Goal: Information Seeking & Learning: Learn about a topic

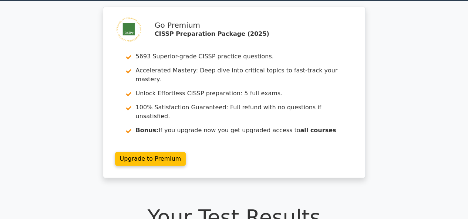
scroll to position [13, 0]
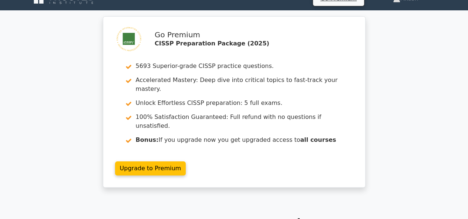
click at [411, 64] on div "Go Premium CISSP Preparation Package (2025) 5693 Superior-grade CISSP practice …" at bounding box center [234, 106] width 468 height 180
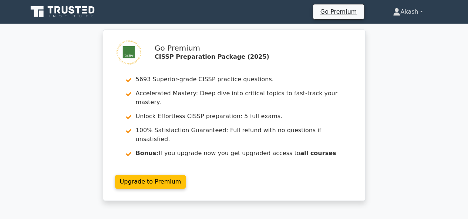
click at [408, 14] on link "Akash" at bounding box center [407, 11] width 65 height 15
click at [393, 32] on link "Profile" at bounding box center [404, 29] width 58 height 12
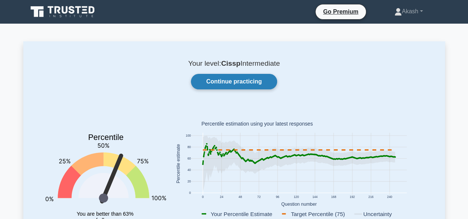
click at [255, 83] on link "Continue practicing" at bounding box center [234, 82] width 86 height 16
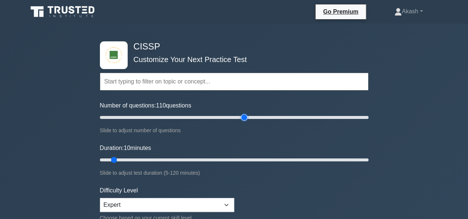
click at [240, 118] on input "Number of questions: 110 questions" at bounding box center [234, 117] width 268 height 9
click at [237, 118] on input "Number of questions: 105 questions" at bounding box center [234, 117] width 268 height 9
click at [234, 117] on input "Number of questions: 105 questions" at bounding box center [234, 117] width 268 height 9
type input "100"
click at [233, 118] on input "Number of questions: 105 questions" at bounding box center [234, 117] width 268 height 9
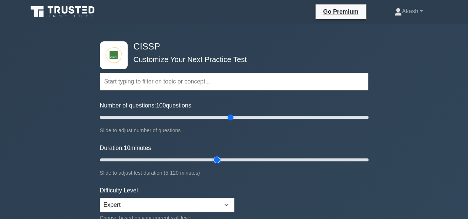
click at [221, 161] on input "Duration: 10 minutes" at bounding box center [234, 160] width 268 height 9
click at [226, 161] on input "Duration: 60 minutes" at bounding box center [234, 160] width 268 height 9
click at [232, 158] on input "Duration: 60 minutes" at bounding box center [234, 160] width 268 height 9
click at [236, 160] on input "Duration: 65 minutes" at bounding box center [234, 160] width 268 height 9
click at [247, 161] on input "Duration: 70 minutes" at bounding box center [234, 160] width 268 height 9
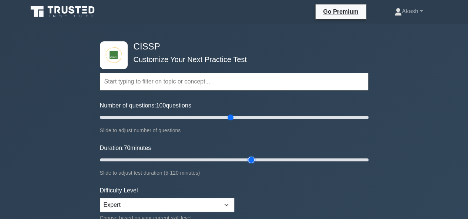
click at [255, 160] on input "Duration: 70 minutes" at bounding box center [234, 160] width 268 height 9
type input "75"
click at [258, 160] on input "Duration: 75 minutes" at bounding box center [234, 160] width 268 height 9
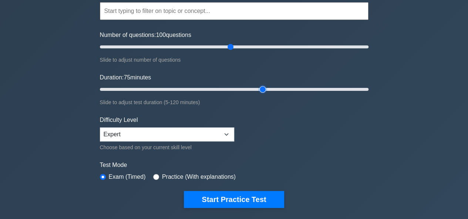
scroll to position [74, 0]
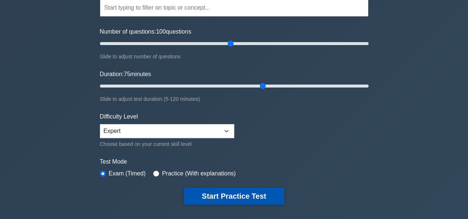
click at [243, 192] on button "Start Practice Test" at bounding box center [234, 196] width 100 height 17
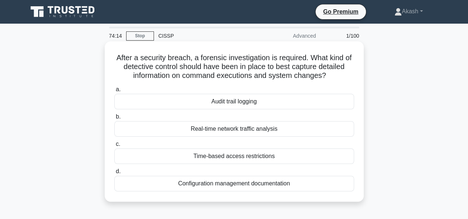
click at [237, 104] on div "Audit trail logging" at bounding box center [234, 102] width 240 height 16
click at [114, 92] on input "a. Audit trail logging" at bounding box center [114, 89] width 0 height 5
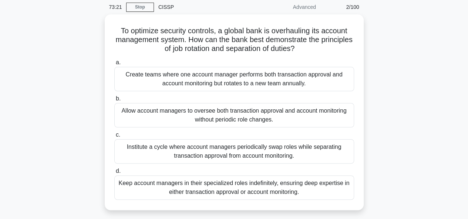
scroll to position [30, 0]
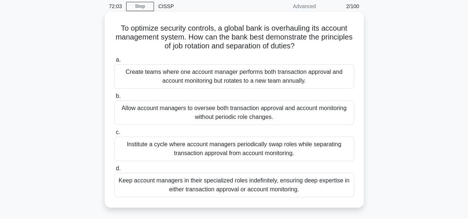
click at [179, 147] on div "Institute a cycle where account managers periodically swap roles while separati…" at bounding box center [234, 149] width 240 height 24
click at [114, 135] on input "c. Institute a cycle where account managers periodically swap roles while separ…" at bounding box center [114, 132] width 0 height 5
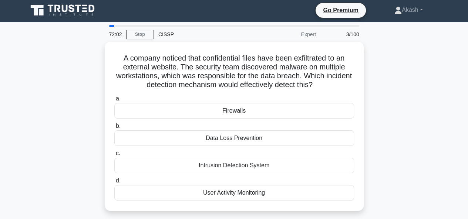
scroll to position [0, 0]
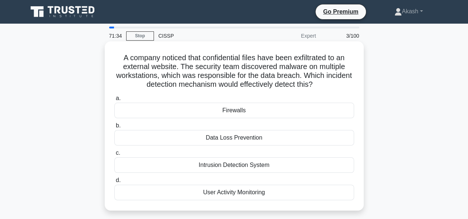
click at [237, 139] on div "Data Loss Prevention" at bounding box center [234, 138] width 240 height 16
click at [114, 128] on input "b. Data Loss Prevention" at bounding box center [114, 126] width 0 height 5
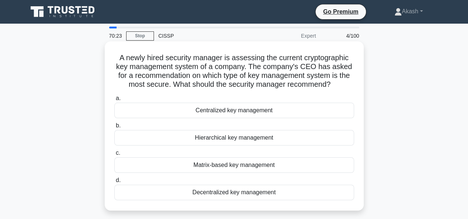
click at [208, 168] on div "Matrix-based key management" at bounding box center [234, 166] width 240 height 16
click at [114, 156] on input "c. Matrix-based key management" at bounding box center [114, 153] width 0 height 5
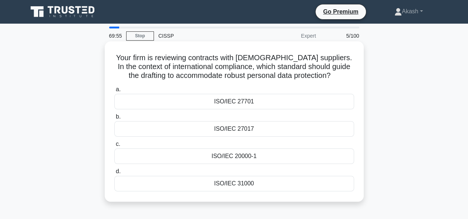
click at [226, 104] on div "ISO/IEC 27701" at bounding box center [234, 102] width 240 height 16
click at [114, 92] on input "a. ISO/IEC 27701" at bounding box center [114, 89] width 0 height 5
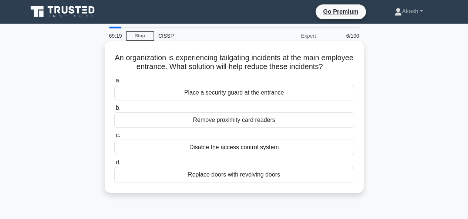
click at [214, 96] on div "Place a security guard at the entrance" at bounding box center [234, 93] width 240 height 16
click at [114, 83] on input "a. Place a security guard at the entrance" at bounding box center [114, 80] width 0 height 5
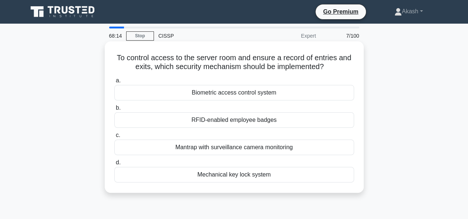
click at [217, 93] on div "Biometric access control system" at bounding box center [234, 93] width 240 height 16
click at [114, 83] on input "a. Biometric access control system" at bounding box center [114, 80] width 0 height 5
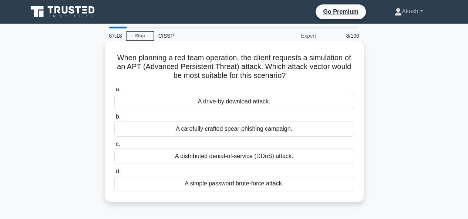
click at [213, 128] on div "A carefully crafted spear-phishing campaign." at bounding box center [234, 129] width 240 height 16
click at [114, 119] on input "b. A carefully crafted spear-phishing campaign." at bounding box center [114, 117] width 0 height 5
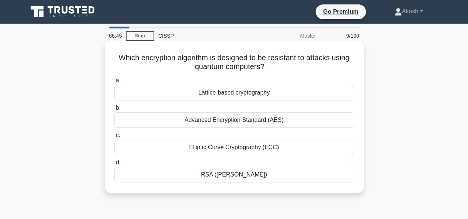
click at [216, 148] on div "Elliptic Curve Cryptography (ECC)" at bounding box center [234, 148] width 240 height 16
click at [114, 138] on input "c. Elliptic Curve Cryptography (ECC)" at bounding box center [114, 135] width 0 height 5
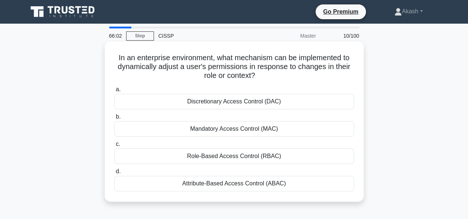
click at [214, 103] on div "Discretionary Access Control (DAC)" at bounding box center [234, 102] width 240 height 16
click at [114, 92] on input "a. Discretionary Access Control (DAC)" at bounding box center [114, 89] width 0 height 5
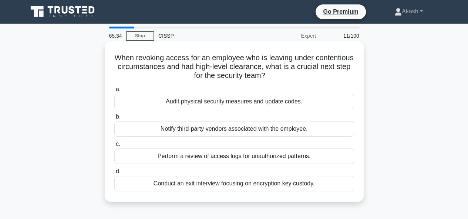
click at [217, 153] on div "Perform a review of access logs for unauthorized patterns." at bounding box center [234, 157] width 240 height 16
click at [114, 147] on input "c. Perform a review of access logs for unauthorized patterns." at bounding box center [114, 144] width 0 height 5
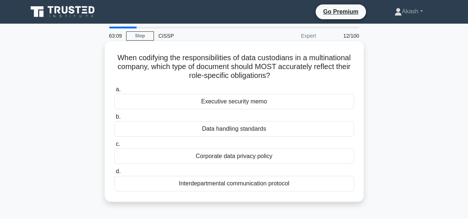
click at [220, 131] on div "Data handling standards" at bounding box center [234, 129] width 240 height 16
click at [114, 119] on input "b. Data handling standards" at bounding box center [114, 117] width 0 height 5
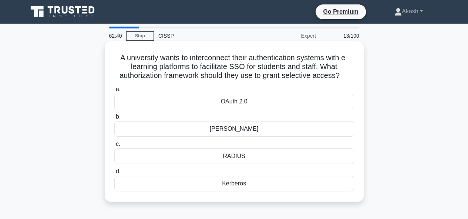
click at [226, 128] on div "SAML" at bounding box center [234, 129] width 240 height 16
click at [114, 119] on input "b. SAML" at bounding box center [114, 117] width 0 height 5
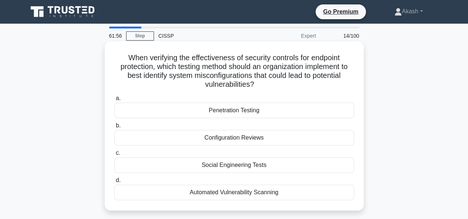
click at [228, 113] on div "Penetration Testing" at bounding box center [234, 111] width 240 height 16
click at [114, 101] on input "a. Penetration Testing" at bounding box center [114, 98] width 0 height 5
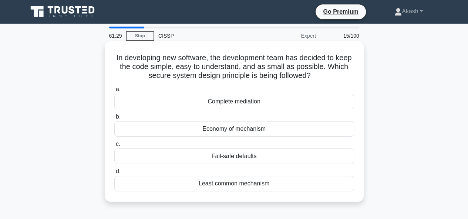
click at [235, 184] on div "Least common mechanism" at bounding box center [234, 184] width 240 height 16
click at [114, 174] on input "d. Least common mechanism" at bounding box center [114, 171] width 0 height 5
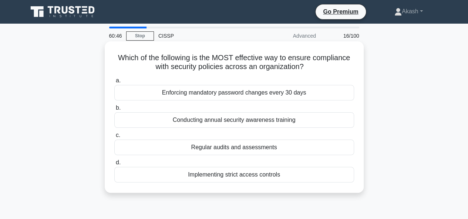
click at [237, 147] on div "Regular audits and assessments" at bounding box center [234, 148] width 240 height 16
click at [114, 138] on input "c. Regular audits and assessments" at bounding box center [114, 135] width 0 height 5
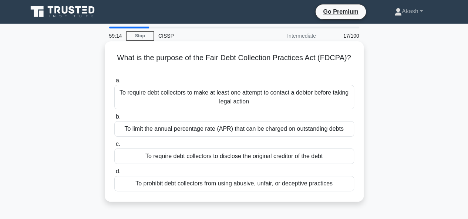
click at [213, 186] on div "To prohibit debt collectors from using abusive, unfair, or deceptive practices" at bounding box center [234, 184] width 240 height 16
click at [114, 174] on input "d. To prohibit debt collectors from using abusive, unfair, or deceptive practic…" at bounding box center [114, 171] width 0 height 5
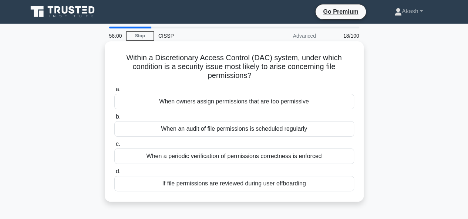
click at [190, 103] on div "When owners assign permissions that are too permissive" at bounding box center [234, 102] width 240 height 16
click at [114, 92] on input "a. When owners assign permissions that are too permissive" at bounding box center [114, 89] width 0 height 5
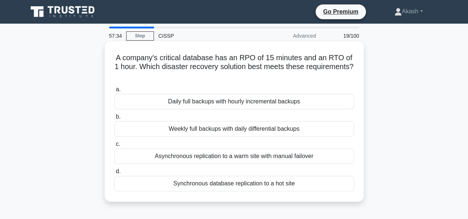
click at [222, 185] on div "Synchronous database replication to a hot site" at bounding box center [234, 184] width 240 height 16
click at [114, 174] on input "d. Synchronous database replication to a hot site" at bounding box center [114, 171] width 0 height 5
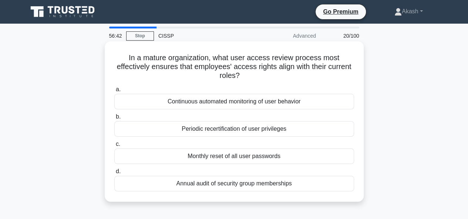
click at [225, 128] on div "Periodic recertification of user privileges" at bounding box center [234, 129] width 240 height 16
click at [114, 119] on input "b. Periodic recertification of user privileges" at bounding box center [114, 117] width 0 height 5
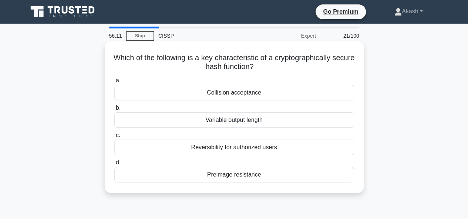
click at [226, 121] on div "Variable output length" at bounding box center [234, 120] width 240 height 16
click at [114, 111] on input "b. Variable output length" at bounding box center [114, 108] width 0 height 5
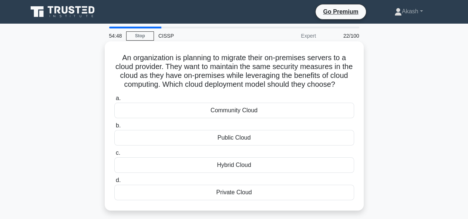
click at [232, 172] on div "Hybrid Cloud" at bounding box center [234, 166] width 240 height 16
click at [114, 156] on input "c. Hybrid Cloud" at bounding box center [114, 153] width 0 height 5
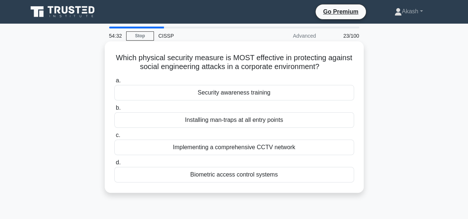
click at [217, 125] on div "Installing man-traps at all entry points" at bounding box center [234, 120] width 240 height 16
click at [114, 111] on input "b. Installing man-traps at all entry points" at bounding box center [114, 108] width 0 height 5
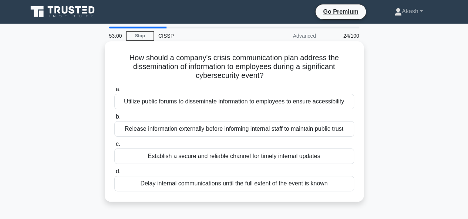
click at [229, 158] on div "Establish a secure and reliable channel for timely internal updates" at bounding box center [234, 157] width 240 height 16
click at [114, 147] on input "c. Establish a secure and reliable channel for timely internal updates" at bounding box center [114, 144] width 0 height 5
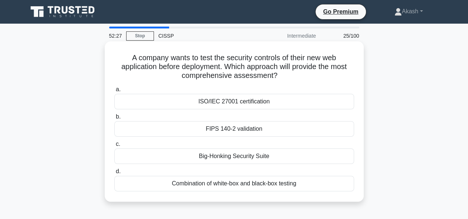
click at [233, 183] on div "Combination of white-box and black-box testing" at bounding box center [234, 184] width 240 height 16
click at [114, 174] on input "d. Combination of white-box and black-box testing" at bounding box center [114, 171] width 0 height 5
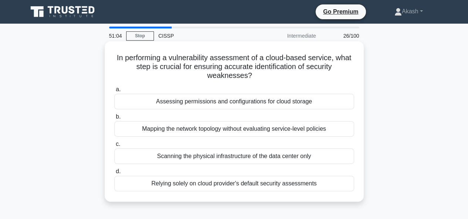
click at [258, 102] on div "Assessing permissions and configurations for cloud storage" at bounding box center [234, 102] width 240 height 16
click at [114, 92] on input "a. Assessing permissions and configurations for cloud storage" at bounding box center [114, 89] width 0 height 5
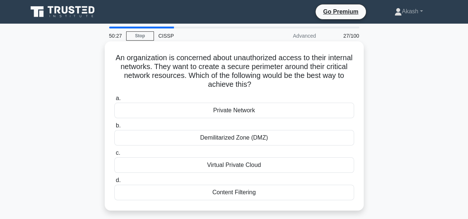
click at [242, 143] on div "Demilitarized Zone (DMZ)" at bounding box center [234, 138] width 240 height 16
click at [114, 128] on input "b. Demilitarized Zone (DMZ)" at bounding box center [114, 126] width 0 height 5
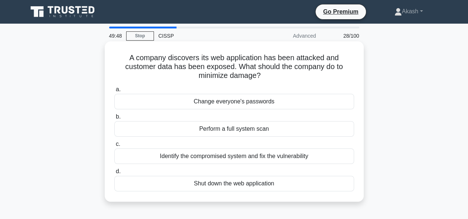
click at [217, 159] on div "Identify the compromised system and fix the vulnerability" at bounding box center [234, 157] width 240 height 16
click at [114, 147] on input "c. Identify the compromised system and fix the vulnerability" at bounding box center [114, 144] width 0 height 5
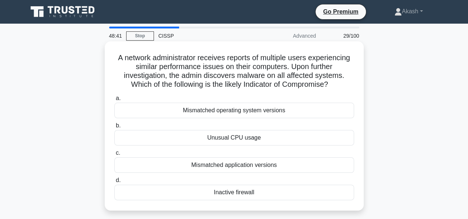
click at [223, 140] on div "Unusual CPU usage" at bounding box center [234, 138] width 240 height 16
click at [114, 128] on input "b. Unusual CPU usage" at bounding box center [114, 126] width 0 height 5
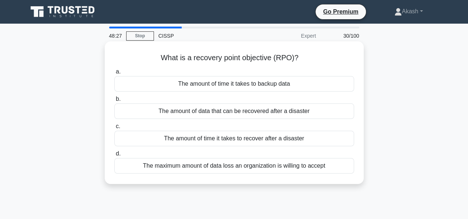
click at [223, 169] on div "The maximum amount of data loss an organization is willing to accept" at bounding box center [234, 166] width 240 height 16
click at [114, 156] on input "d. The maximum amount of data loss an organization is willing to accept" at bounding box center [114, 154] width 0 height 5
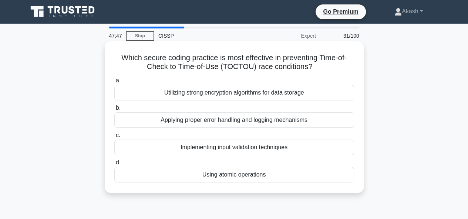
click at [254, 91] on div "Utilizing strong encryption algorithms for data storage" at bounding box center [234, 93] width 240 height 16
click at [114, 83] on input "a. Utilizing strong encryption algorithms for data storage" at bounding box center [114, 80] width 0 height 5
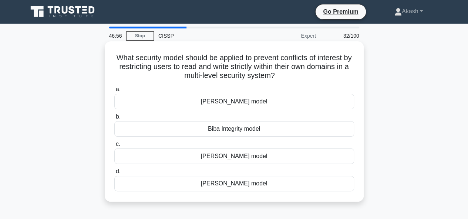
click at [245, 130] on div "Biba Integrity model" at bounding box center [234, 129] width 240 height 16
click at [114, 119] on input "b. Biba Integrity model" at bounding box center [114, 117] width 0 height 5
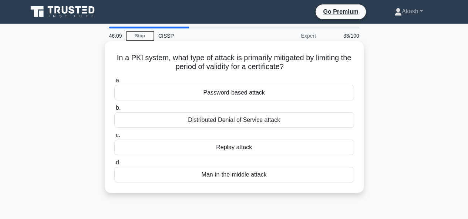
click at [253, 175] on div "Man-in-the-middle attack" at bounding box center [234, 175] width 240 height 16
click at [114, 165] on input "d. Man-in-the-middle attack" at bounding box center [114, 163] width 0 height 5
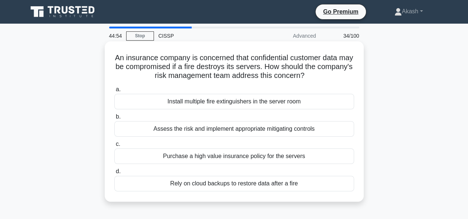
click at [251, 116] on label "b. Assess the risk and implement appropriate mitigating controls" at bounding box center [234, 124] width 240 height 24
click at [114, 116] on input "b. Assess the risk and implement appropriate mitigating controls" at bounding box center [114, 117] width 0 height 5
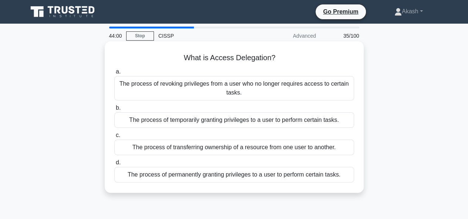
click at [262, 174] on div "The process of permanently granting privileges to a user to perform certain tas…" at bounding box center [234, 175] width 240 height 16
click at [114, 165] on input "d. The process of permanently granting privileges to a user to perform certain …" at bounding box center [114, 163] width 0 height 5
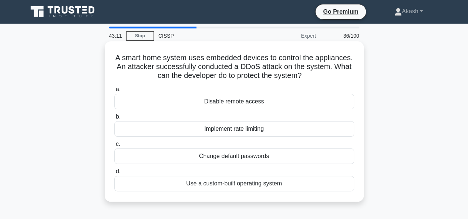
click at [245, 104] on div "Disable remote access" at bounding box center [234, 102] width 240 height 16
click at [114, 92] on input "a. Disable remote access" at bounding box center [114, 89] width 0 height 5
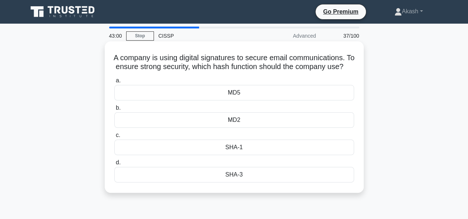
click at [238, 181] on div "SHA-3" at bounding box center [234, 175] width 240 height 16
click at [114, 165] on input "d. SHA-3" at bounding box center [114, 163] width 0 height 5
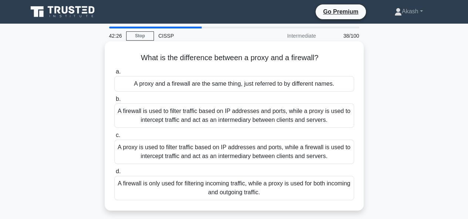
click at [214, 116] on div "A firewall is used to filter traffic based on IP addresses and ports, while a p…" at bounding box center [234, 116] width 240 height 24
click at [114, 102] on input "b. A firewall is used to filter traffic based on IP addresses and ports, while …" at bounding box center [114, 99] width 0 height 5
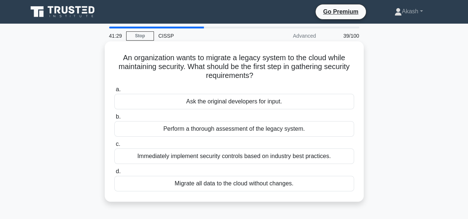
click at [221, 103] on div "Ask the original developers for input." at bounding box center [234, 102] width 240 height 16
click at [114, 92] on input "a. Ask the original developers for input." at bounding box center [114, 89] width 0 height 5
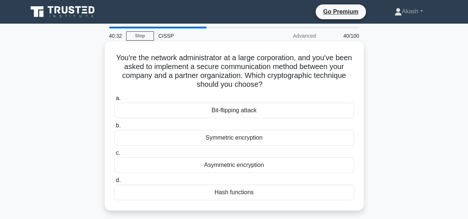
click at [232, 196] on div "Hash functions" at bounding box center [234, 193] width 240 height 16
click at [114, 183] on input "d. Hash functions" at bounding box center [114, 180] width 0 height 5
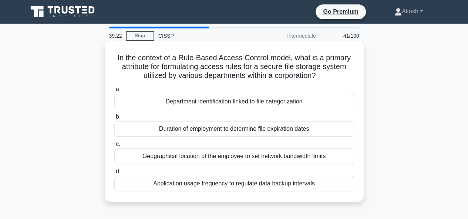
click at [222, 105] on div "Department identification linked to file categorization" at bounding box center [234, 102] width 240 height 16
click at [114, 92] on input "a. Department identification linked to file categorization" at bounding box center [114, 89] width 0 height 5
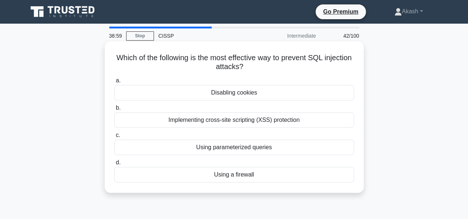
click at [254, 150] on div "Using parameterized queries" at bounding box center [234, 148] width 240 height 16
click at [114, 138] on input "c. Using parameterized queries" at bounding box center [114, 135] width 0 height 5
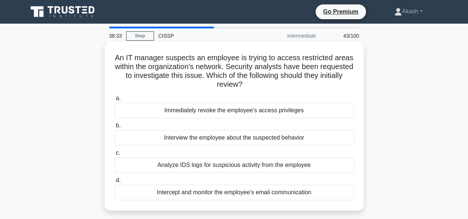
click at [220, 169] on div "Analyze IDS logs for suspicious activity from the employee" at bounding box center [234, 166] width 240 height 16
click at [114, 156] on input "c. Analyze IDS logs for suspicious activity from the employee" at bounding box center [114, 153] width 0 height 5
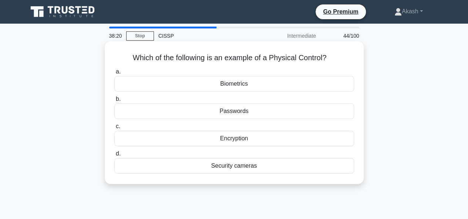
click at [223, 166] on div "Security cameras" at bounding box center [234, 166] width 240 height 16
click at [114, 156] on input "d. Security cameras" at bounding box center [114, 154] width 0 height 5
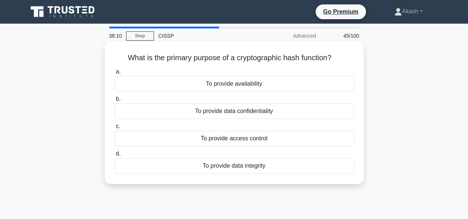
click at [224, 168] on div "To provide data integrity" at bounding box center [234, 166] width 240 height 16
click at [114, 156] on input "d. To provide data integrity" at bounding box center [114, 154] width 0 height 5
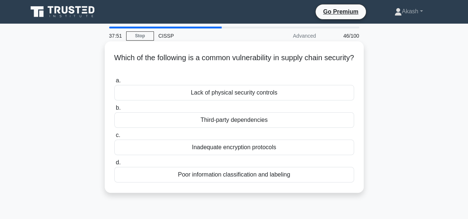
click at [228, 175] on div "Poor information classification and labeling" at bounding box center [234, 175] width 240 height 16
click at [114, 165] on input "d. Poor information classification and labeling" at bounding box center [114, 163] width 0 height 5
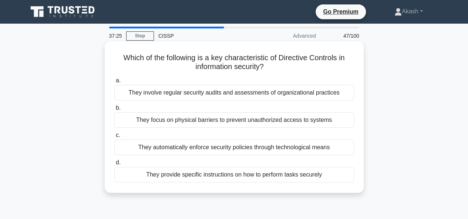
click at [230, 185] on div "Which of the following is a key characteristic of Directive Controls in informa…" at bounding box center [234, 117] width 253 height 146
click at [229, 176] on div "They provide specific instructions on how to perform tasks securely" at bounding box center [234, 175] width 240 height 16
click at [114, 165] on input "d. They provide specific instructions on how to perform tasks securely" at bounding box center [114, 163] width 0 height 5
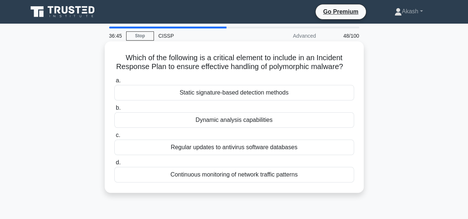
click at [243, 155] on div "Regular updates to antivirus software databases" at bounding box center [234, 148] width 240 height 16
click at [114, 138] on input "c. Regular updates to antivirus software databases" at bounding box center [114, 135] width 0 height 5
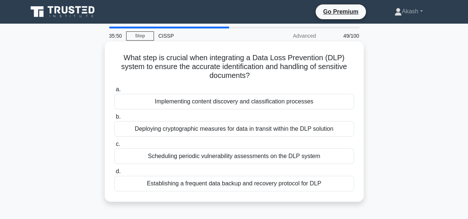
click at [246, 161] on div "Scheduling periodic vulnerability assessments on the DLP system" at bounding box center [234, 157] width 240 height 16
click at [114, 147] on input "c. Scheduling periodic vulnerability assessments on the DLP system" at bounding box center [114, 144] width 0 height 5
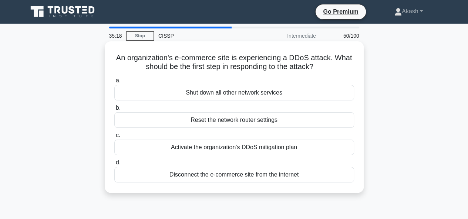
click at [237, 148] on div "Activate the organization's DDoS mitigation plan" at bounding box center [234, 148] width 240 height 16
click at [114, 138] on input "c. Activate the organization's DDoS mitigation plan" at bounding box center [114, 135] width 0 height 5
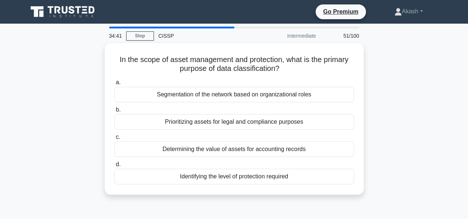
click at [237, 148] on div "Determining the value of assets for accounting records" at bounding box center [234, 150] width 240 height 16
click at [114, 140] on input "c. Determining the value of assets for accounting records" at bounding box center [114, 137] width 0 height 5
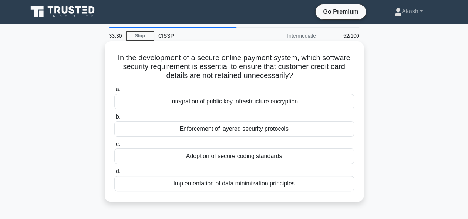
click at [232, 105] on div "Integration of public key infrastructure encryption" at bounding box center [234, 102] width 240 height 16
click at [114, 92] on input "a. Integration of public key infrastructure encryption" at bounding box center [114, 89] width 0 height 5
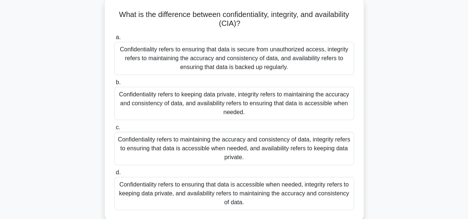
scroll to position [44, 0]
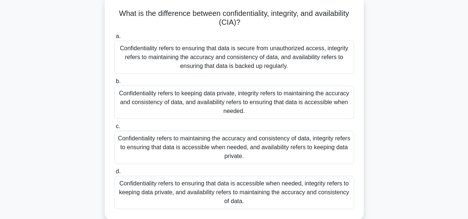
click at [221, 60] on div "Confidentiality refers to ensuring that data is secure from unauthorized access…" at bounding box center [234, 57] width 240 height 33
click at [114, 39] on input "a. Confidentiality refers to ensuring that data is secure from unauthorized acc…" at bounding box center [114, 36] width 0 height 5
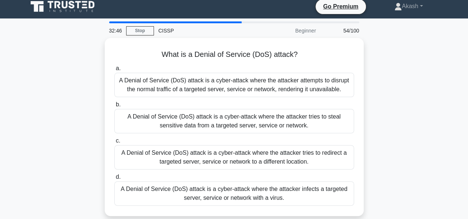
scroll to position [0, 0]
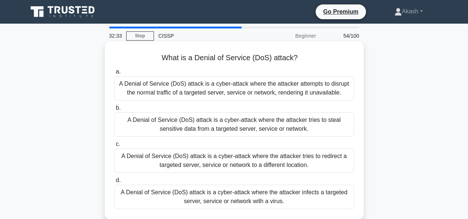
click at [220, 87] on div "A Denial of Service (DoS) attack is a cyber-attack where the attacker attempts …" at bounding box center [234, 88] width 240 height 24
click at [114, 74] on input "a. A Denial of Service (DoS) attack is a cyber-attack where the attacker attemp…" at bounding box center [114, 72] width 0 height 5
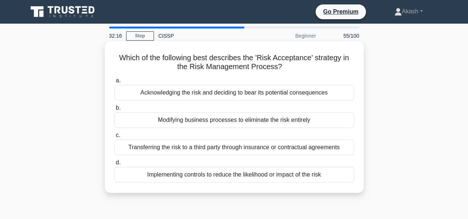
click at [222, 91] on div "Acknowledging the risk and deciding to bear its potential consequences" at bounding box center [234, 93] width 240 height 16
click at [114, 83] on input "a. Acknowledging the risk and deciding to bear its potential consequences" at bounding box center [114, 80] width 0 height 5
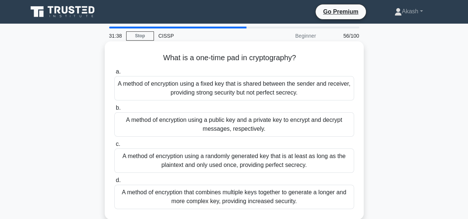
click at [207, 85] on div "A method of encryption using a fixed key that is shared between the sender and …" at bounding box center [234, 88] width 240 height 24
click at [114, 74] on input "a. A method of encryption using a fixed key that is shared between the sender a…" at bounding box center [114, 72] width 0 height 5
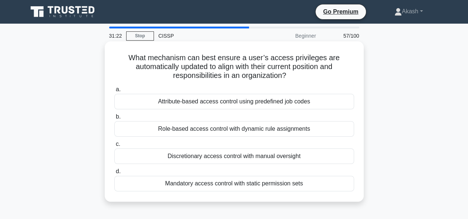
click at [208, 130] on div "Role-based access control with dynamic rule assignments" at bounding box center [234, 129] width 240 height 16
click at [114, 119] on input "b. Role-based access control with dynamic rule assignments" at bounding box center [114, 117] width 0 height 5
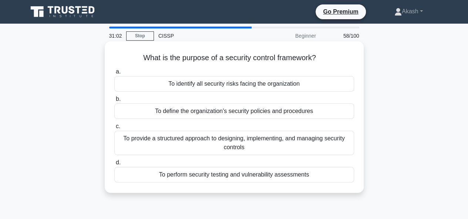
click at [224, 141] on div "To provide a structured approach to designing, implementing, and managing secur…" at bounding box center [234, 143] width 240 height 24
click at [114, 129] on input "c. To provide a structured approach to designing, implementing, and managing se…" at bounding box center [114, 126] width 0 height 5
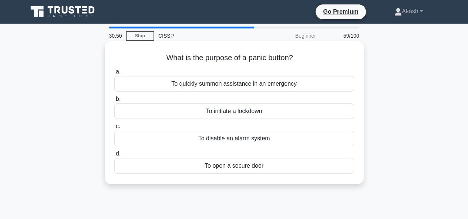
click at [223, 87] on div "To quickly summon assistance in an emergency" at bounding box center [234, 84] width 240 height 16
click at [114, 74] on input "a. To quickly summon assistance in an emergency" at bounding box center [114, 72] width 0 height 5
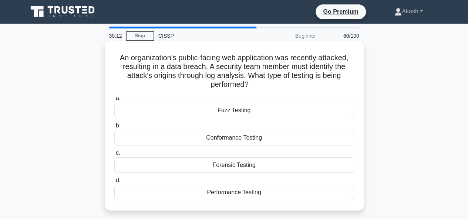
click at [224, 110] on div "Fuzz Testing" at bounding box center [234, 111] width 240 height 16
click at [114, 101] on input "a. Fuzz Testing" at bounding box center [114, 98] width 0 height 5
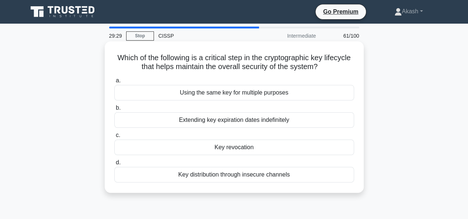
click at [242, 150] on div "Key revocation" at bounding box center [234, 148] width 240 height 16
click at [114, 138] on input "c. Key revocation" at bounding box center [114, 135] width 0 height 5
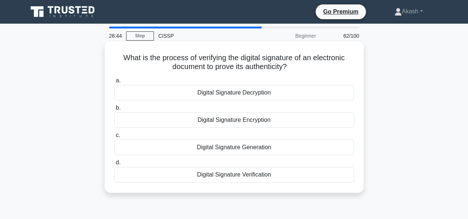
click at [238, 174] on div "Digital Signature Verification" at bounding box center [234, 175] width 240 height 16
click at [114, 165] on input "d. Digital Signature Verification" at bounding box center [114, 163] width 0 height 5
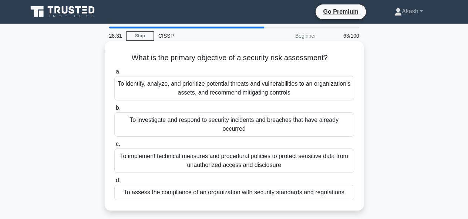
click at [209, 88] on div "To identify, analyze, and prioritize potential threats and vulnerabilities to a…" at bounding box center [234, 88] width 240 height 24
click at [114, 74] on input "a. To identify, analyze, and prioritize potential threats and vulnerabilities t…" at bounding box center [114, 72] width 0 height 5
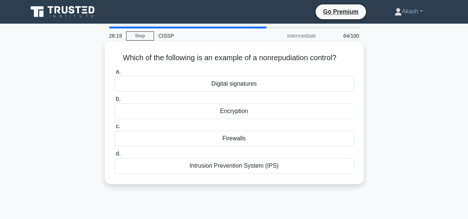
click at [238, 88] on div "Digital signatures" at bounding box center [234, 84] width 240 height 16
click at [114, 74] on input "a. Digital signatures" at bounding box center [114, 72] width 0 height 5
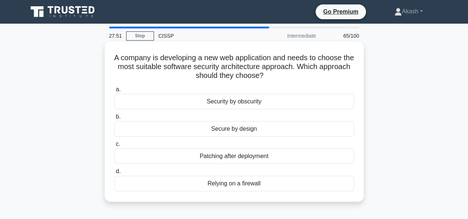
click at [241, 129] on div "Secure by design" at bounding box center [234, 129] width 240 height 16
click at [114, 119] on input "b. Secure by design" at bounding box center [114, 117] width 0 height 5
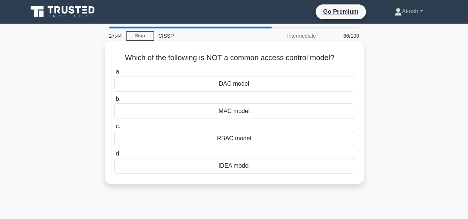
click at [242, 165] on div "IDEA model" at bounding box center [234, 166] width 240 height 16
click at [114, 156] on input "d. IDEA model" at bounding box center [114, 154] width 0 height 5
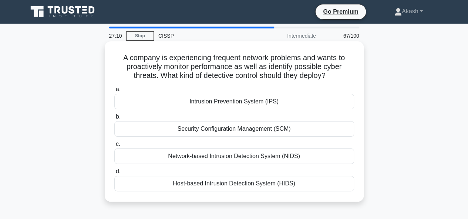
click at [238, 156] on div "Network-based Intrusion Detection System (NIDS)" at bounding box center [234, 157] width 240 height 16
click at [114, 147] on input "c. Network-based Intrusion Detection System (NIDS)" at bounding box center [114, 144] width 0 height 5
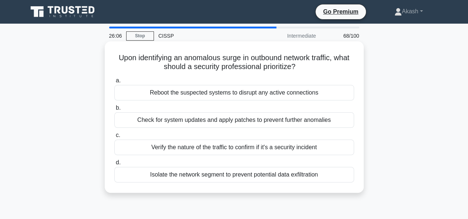
click at [216, 147] on div "Verify the nature of the traffic to confirm if it's a security incident" at bounding box center [234, 148] width 240 height 16
click at [114, 138] on input "c. Verify the nature of the traffic to confirm if it's a security incident" at bounding box center [114, 135] width 0 height 5
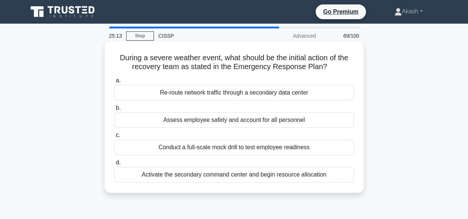
click at [229, 123] on div "Assess employee safety and account for all personnel" at bounding box center [234, 120] width 240 height 16
click at [114, 111] on input "b. Assess employee safety and account for all personnel" at bounding box center [114, 108] width 0 height 5
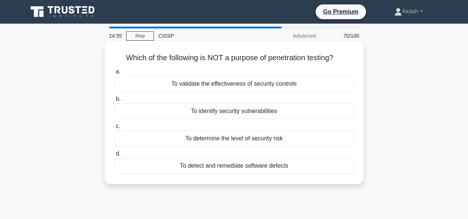
click at [230, 83] on div "To validate the effectiveness of security controls" at bounding box center [234, 84] width 240 height 16
click at [114, 74] on input "a. To validate the effectiveness of security controls" at bounding box center [114, 72] width 0 height 5
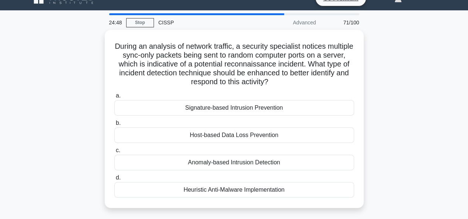
scroll to position [15, 0]
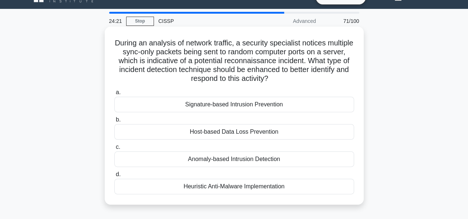
click at [223, 157] on div "Anomaly-based Intrusion Detection" at bounding box center [234, 160] width 240 height 16
click at [114, 150] on input "c. Anomaly-based Intrusion Detection" at bounding box center [114, 147] width 0 height 5
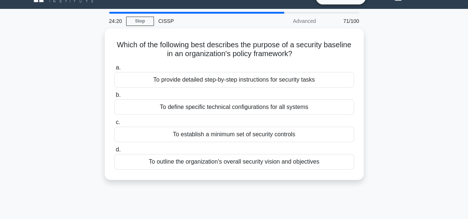
scroll to position [0, 0]
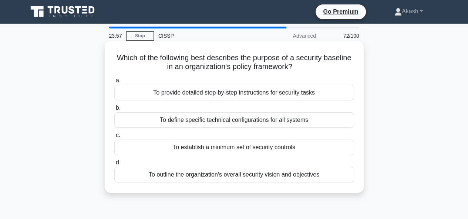
click at [251, 151] on div "To establish a minimum set of security controls" at bounding box center [234, 148] width 240 height 16
click at [114, 138] on input "c. To establish a minimum set of security controls" at bounding box center [114, 135] width 0 height 5
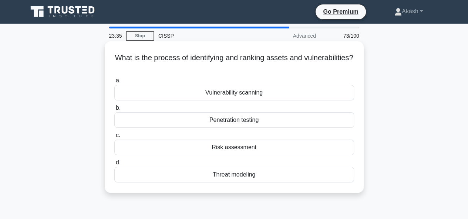
click at [219, 149] on div "Risk assessment" at bounding box center [234, 148] width 240 height 16
click at [114, 138] on input "c. Risk assessment" at bounding box center [114, 135] width 0 height 5
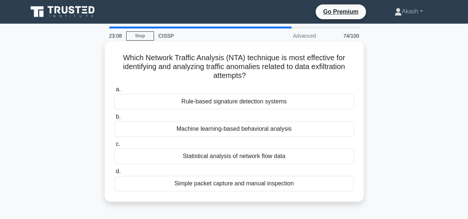
click at [224, 101] on div "Rule-based signature detection systems" at bounding box center [234, 102] width 240 height 16
click at [114, 92] on input "a. Rule-based signature detection systems" at bounding box center [114, 89] width 0 height 5
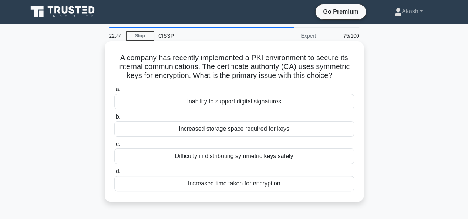
click at [231, 159] on div "Difficulty in distributing symmetric keys safely" at bounding box center [234, 157] width 240 height 16
click at [114, 147] on input "c. Difficulty in distributing symmetric keys safely" at bounding box center [114, 144] width 0 height 5
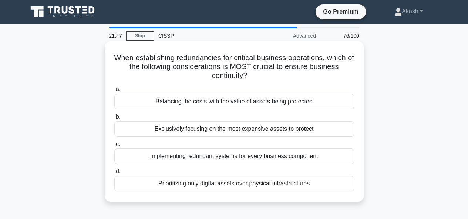
click at [231, 158] on div "Implementing redundant systems for every business component" at bounding box center [234, 157] width 240 height 16
click at [114, 147] on input "c. Implementing redundant systems for every business component" at bounding box center [114, 144] width 0 height 5
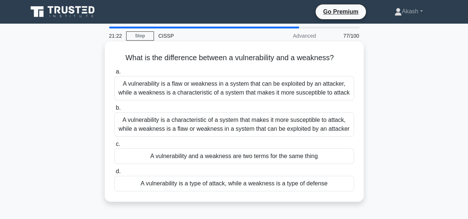
click at [227, 119] on div "A vulnerability is a characteristic of a system that makes it more susceptible …" at bounding box center [234, 124] width 240 height 24
click at [114, 111] on input "b. A vulnerability is a characteristic of a system that makes it more susceptib…" at bounding box center [114, 108] width 0 height 5
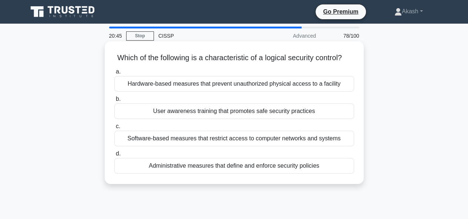
click at [250, 146] on div "Software-based measures that restrict access to computer networks and systems" at bounding box center [234, 139] width 240 height 16
click at [114, 129] on input "c. Software-based measures that restrict access to computer networks and systems" at bounding box center [114, 126] width 0 height 5
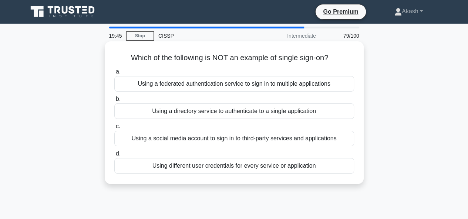
click at [218, 166] on div "Using different user credentials for every service or application" at bounding box center [234, 166] width 240 height 16
click at [114, 156] on input "d. Using different user credentials for every service or application" at bounding box center [114, 154] width 0 height 5
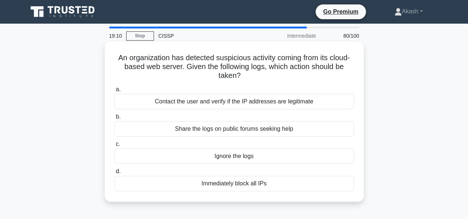
click at [227, 185] on div "Immediately block all IPs" at bounding box center [234, 184] width 240 height 16
click at [114, 174] on input "d. Immediately block all IPs" at bounding box center [114, 171] width 0 height 5
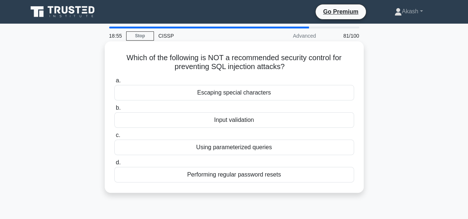
click at [230, 177] on div "Performing regular password resets" at bounding box center [234, 175] width 240 height 16
click at [114, 165] on input "d. Performing regular password resets" at bounding box center [114, 163] width 0 height 5
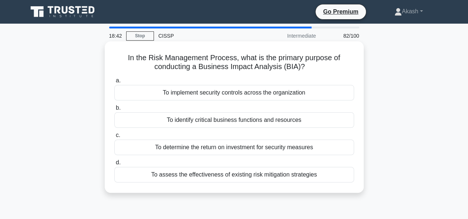
click at [249, 119] on div "To identify critical business functions and resources" at bounding box center [234, 120] width 240 height 16
click at [114, 111] on input "b. To identify critical business functions and resources" at bounding box center [114, 108] width 0 height 5
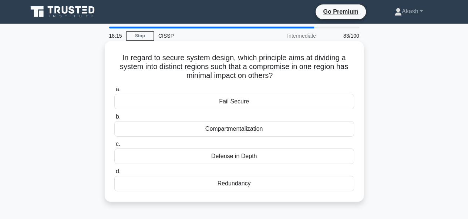
click at [239, 102] on div "Fail Secure" at bounding box center [234, 102] width 240 height 16
click at [114, 92] on input "a. Fail Secure" at bounding box center [114, 89] width 0 height 5
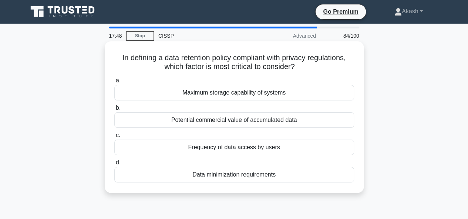
click at [233, 121] on div "Potential commercial value of accumulated data" at bounding box center [234, 120] width 240 height 16
click at [114, 111] on input "b. Potential commercial value of accumulated data" at bounding box center [114, 108] width 0 height 5
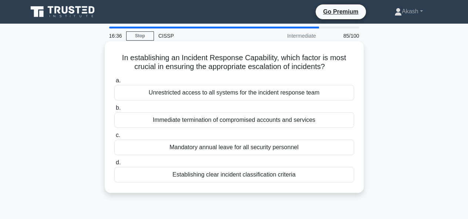
click at [229, 93] on div "Unrestricted access to all systems for the incident response team" at bounding box center [234, 93] width 240 height 16
click at [114, 83] on input "a. Unrestricted access to all systems for the incident response team" at bounding box center [114, 80] width 0 height 5
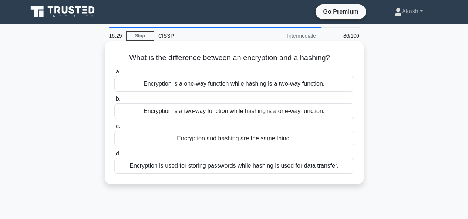
click at [243, 114] on div "Encryption is a two-way function while hashing is a one-way function." at bounding box center [234, 112] width 240 height 16
click at [114, 102] on input "b. Encryption is a two-way function while hashing is a one-way function." at bounding box center [114, 99] width 0 height 5
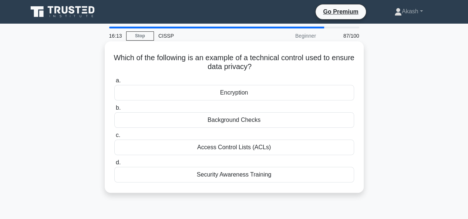
click at [239, 90] on div "Encryption" at bounding box center [234, 93] width 240 height 16
click at [114, 83] on input "a. Encryption" at bounding box center [114, 80] width 0 height 5
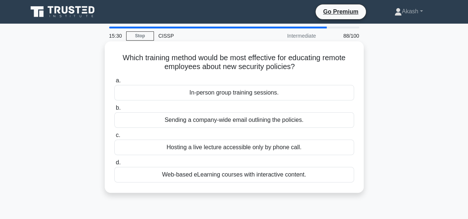
click at [233, 173] on div "Web-based eLearning courses with interactive content." at bounding box center [234, 175] width 240 height 16
click at [114, 165] on input "d. Web-based eLearning courses with interactive content." at bounding box center [114, 163] width 0 height 5
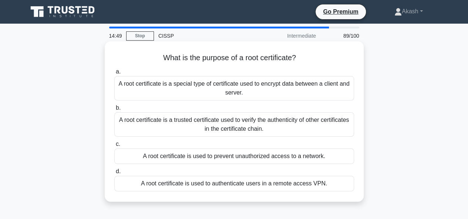
click at [237, 121] on div "A root certificate is a trusted certificate used to verify the authenticity of …" at bounding box center [234, 124] width 240 height 24
click at [114, 111] on input "b. A root certificate is a trusted certificate used to verify the authenticity …" at bounding box center [114, 108] width 0 height 5
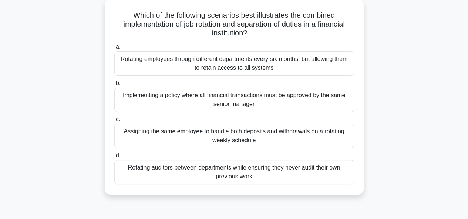
scroll to position [59, 0]
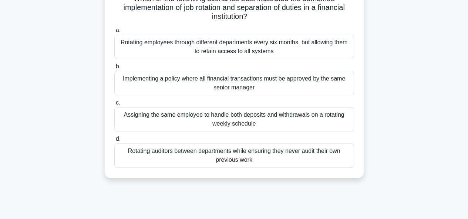
click at [203, 155] on div "Rotating auditors between departments while ensuring they never audit their own…" at bounding box center [234, 155] width 240 height 24
click at [114, 142] on input "d. Rotating auditors between departments while ensuring they never audit their …" at bounding box center [114, 139] width 0 height 5
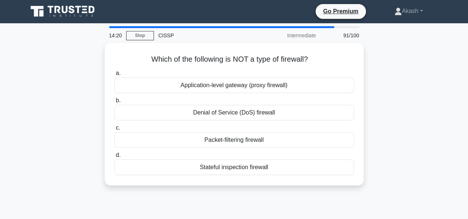
scroll to position [0, 0]
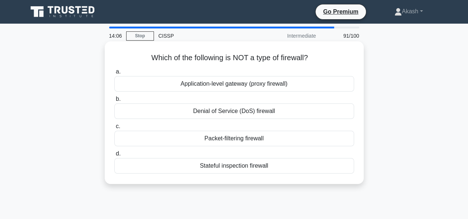
click at [236, 113] on div "Denial of Service (DoS) firewall" at bounding box center [234, 112] width 240 height 16
click at [114, 102] on input "b. Denial of Service (DoS) firewall" at bounding box center [114, 99] width 0 height 5
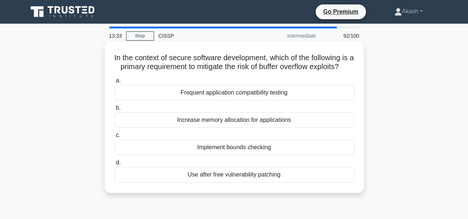
click at [241, 155] on div "Implement bounds checking" at bounding box center [234, 148] width 240 height 16
click at [114, 138] on input "c. Implement bounds checking" at bounding box center [114, 135] width 0 height 5
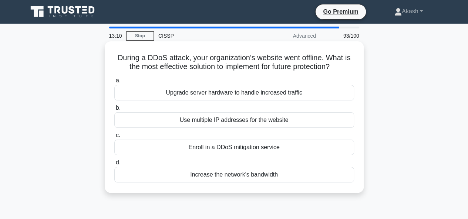
click at [233, 147] on div "Enroll in a DDoS mitigation service" at bounding box center [234, 148] width 240 height 16
click at [114, 138] on input "c. Enroll in a DDoS mitigation service" at bounding box center [114, 135] width 0 height 5
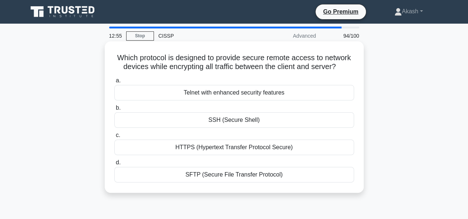
click at [255, 119] on div "SSH (Secure Shell)" at bounding box center [234, 120] width 240 height 16
click at [114, 111] on input "b. SSH (Secure Shell)" at bounding box center [114, 108] width 0 height 5
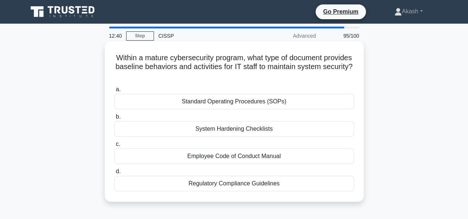
click at [249, 98] on div "Standard Operating Procedures (SOPs)" at bounding box center [234, 102] width 240 height 16
click at [114, 92] on input "a. Standard Operating Procedures (SOPs)" at bounding box center [114, 89] width 0 height 5
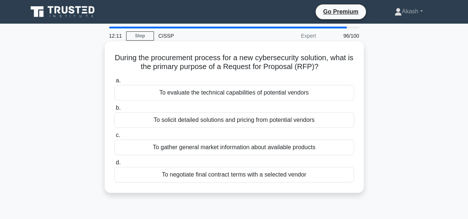
click at [253, 123] on div "To solicit detailed solutions and pricing from potential vendors" at bounding box center [234, 120] width 240 height 16
click at [114, 111] on input "b. To solicit detailed solutions and pricing from potential vendors" at bounding box center [114, 108] width 0 height 5
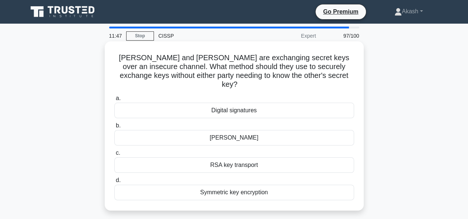
click at [231, 103] on div "Digital signatures" at bounding box center [234, 111] width 240 height 16
click at [114, 101] on input "a. Digital signatures" at bounding box center [114, 98] width 0 height 5
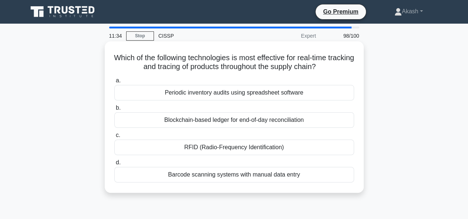
click at [234, 126] on div "Blockchain-based ledger for end-of-day reconciliation" at bounding box center [234, 120] width 240 height 16
click at [114, 111] on input "b. Blockchain-based ledger for end-of-day reconciliation" at bounding box center [114, 108] width 0 height 5
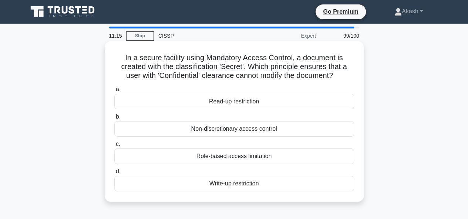
click at [240, 183] on div "Write-up restriction" at bounding box center [234, 184] width 240 height 16
click at [114, 174] on input "d. Write-up restriction" at bounding box center [114, 171] width 0 height 5
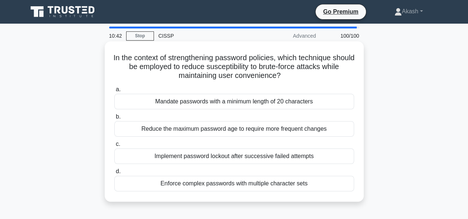
click at [208, 153] on div "Implement password lockout after successive failed attempts" at bounding box center [234, 157] width 240 height 16
click at [114, 147] on input "c. Implement password lockout after successive failed attempts" at bounding box center [114, 144] width 0 height 5
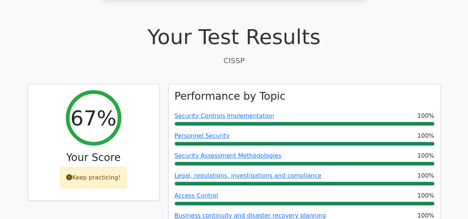
scroll to position [199, 0]
